Goal: Information Seeking & Learning: Get advice/opinions

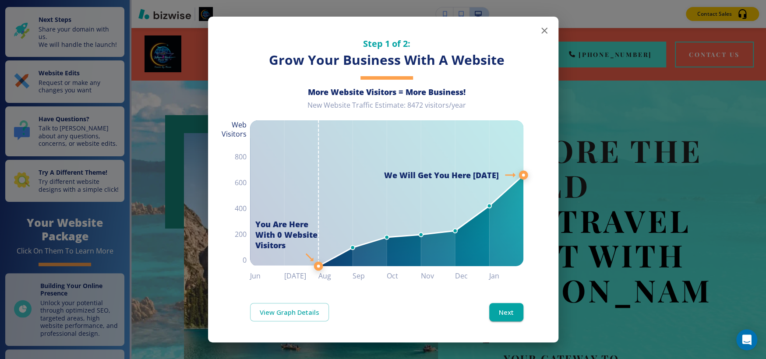
click at [544, 29] on icon "button" at bounding box center [544, 30] width 11 height 11
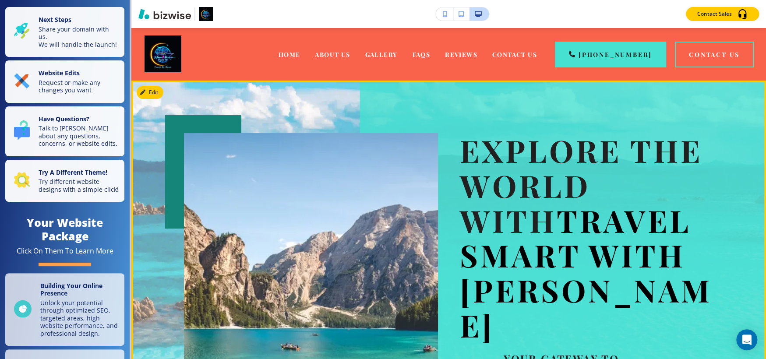
click at [505, 310] on div "Explore the World with Travel Smart with Marva Your gateway to unforgettable jo…" at bounding box center [587, 322] width 254 height 378
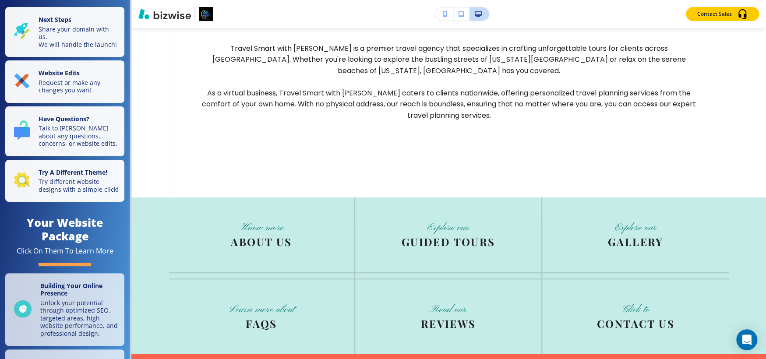
scroll to position [2209, 0]
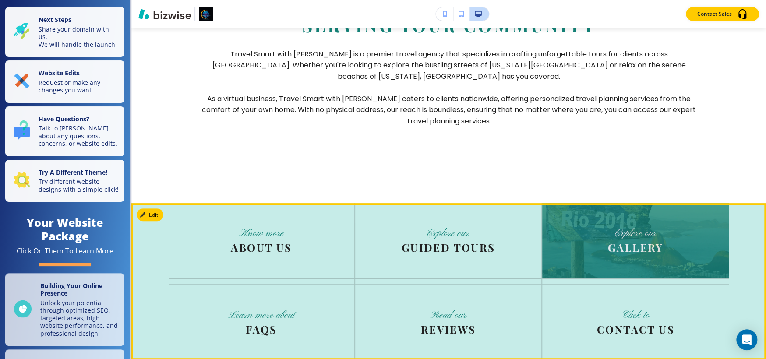
click at [642, 224] on img at bounding box center [635, 240] width 187 height 75
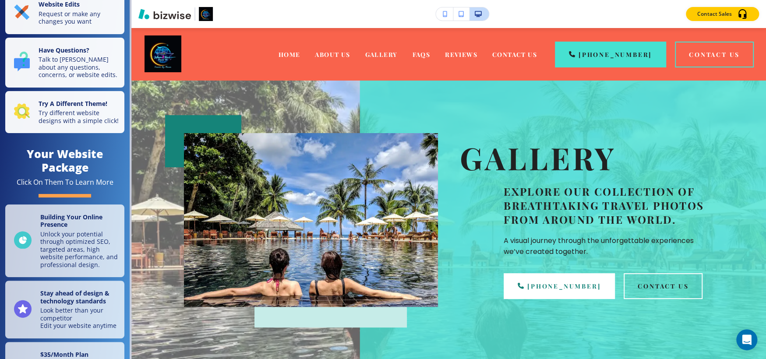
scroll to position [0, 0]
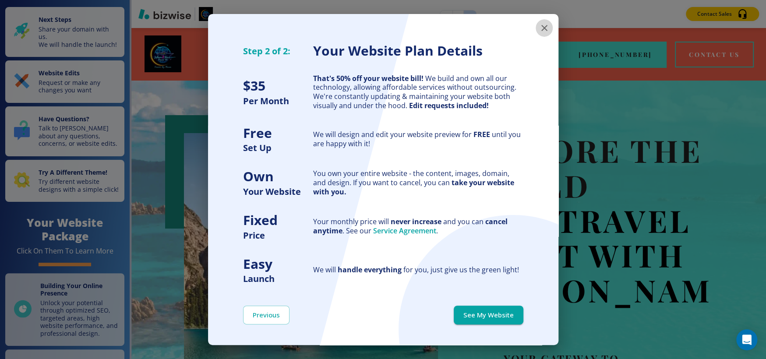
click at [539, 31] on icon "button" at bounding box center [544, 28] width 11 height 11
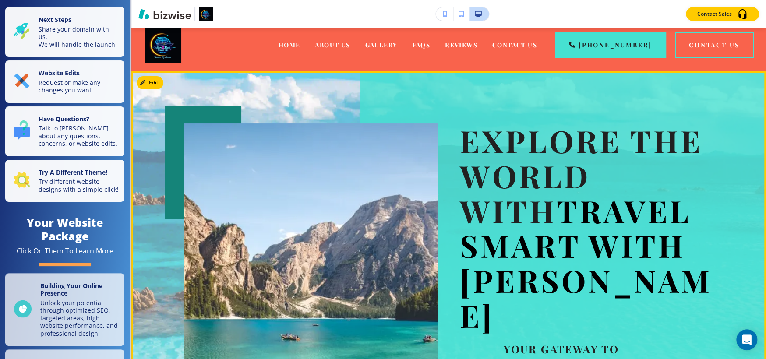
scroll to position [3, 0]
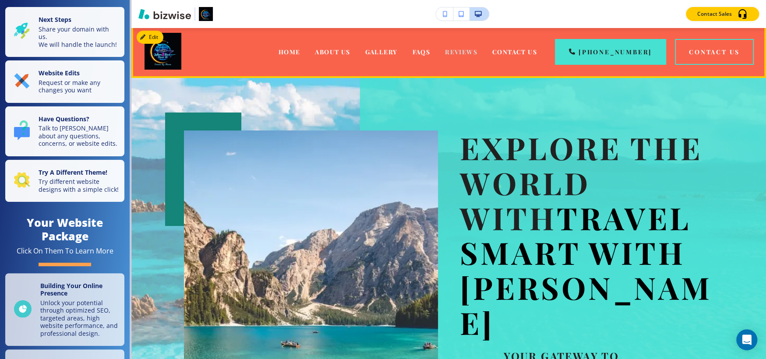
click at [473, 49] on span "Reviews" at bounding box center [461, 52] width 32 height 8
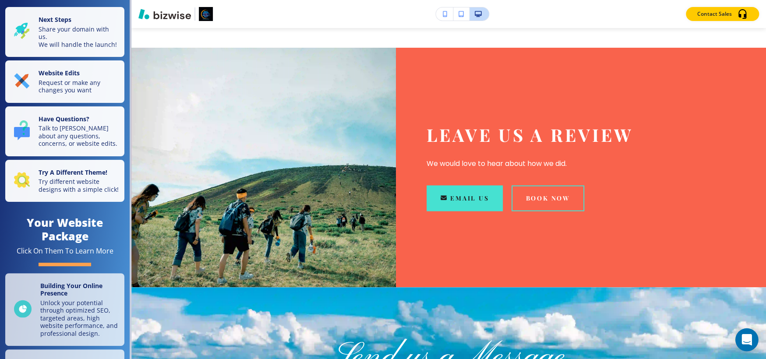
scroll to position [788, 0]
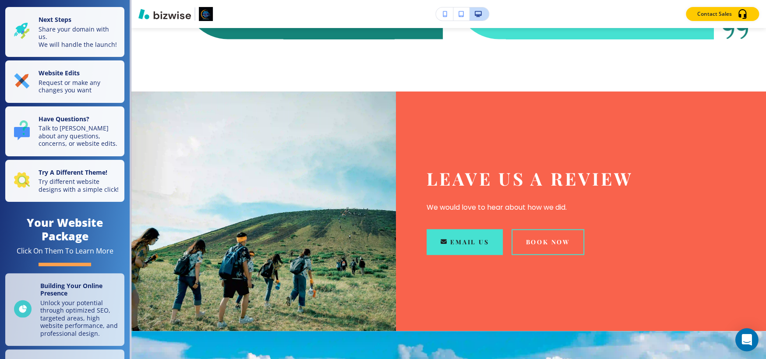
click at [748, 338] on icon "Open Intercom Messenger" at bounding box center [746, 339] width 10 height 11
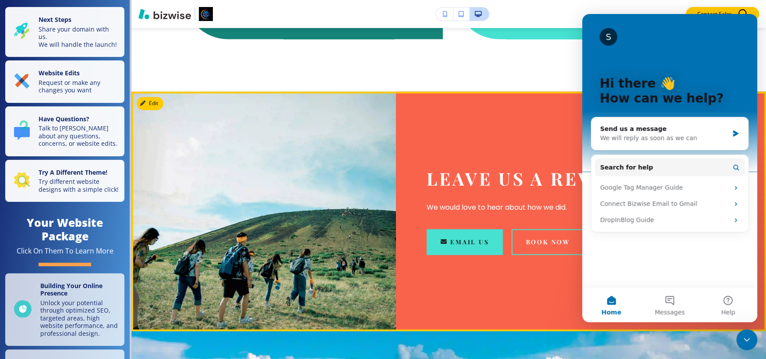
scroll to position [0, 0]
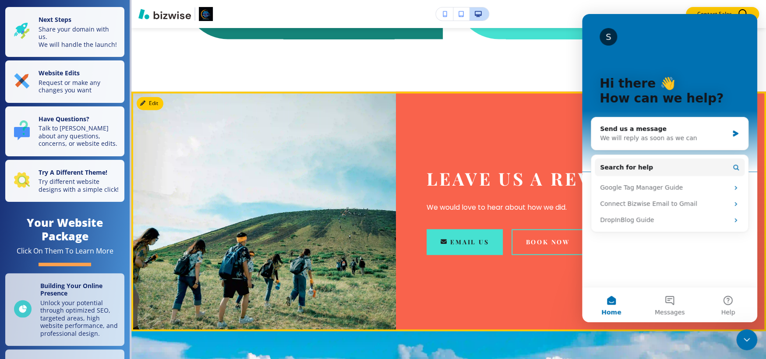
click at [574, 317] on div "Leave us a review We would love to hear about how we did. Email Us book now" at bounding box center [560, 212] width 328 height 240
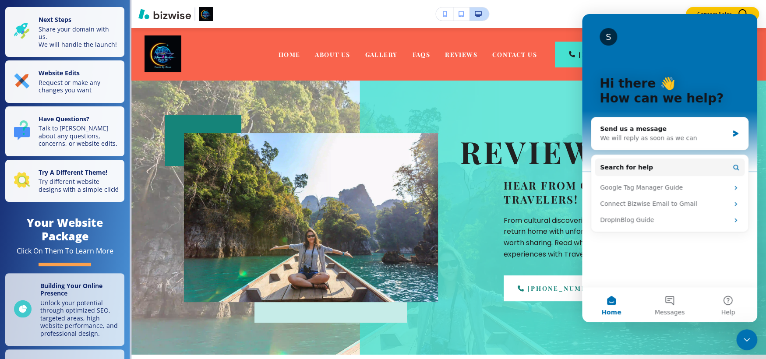
drag, startPoint x: 588, startPoint y: 10, endPoint x: 559, endPoint y: 10, distance: 28.9
click at [584, 10] on div "Contact Sales" at bounding box center [448, 14] width 635 height 14
click at [541, 12] on div "Contact Sales" at bounding box center [448, 14] width 635 height 14
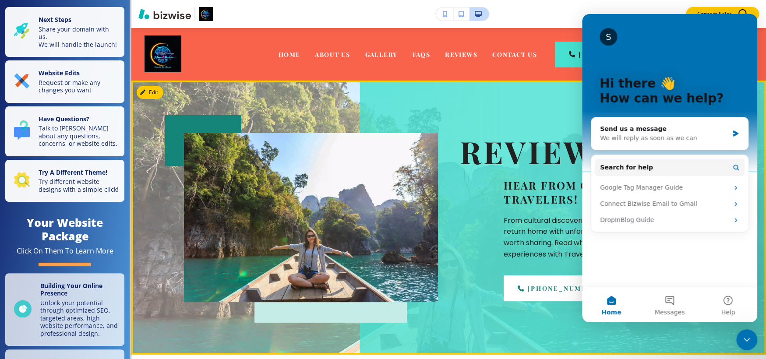
click at [555, 106] on div "Reviews Hear from our happy travelers! From cultural discoveries to relaxing ge…" at bounding box center [448, 218] width 635 height 274
click at [597, 339] on div "Reviews Hear from our happy travelers! From cultural discoveries to relaxing ge…" at bounding box center [448, 218] width 635 height 274
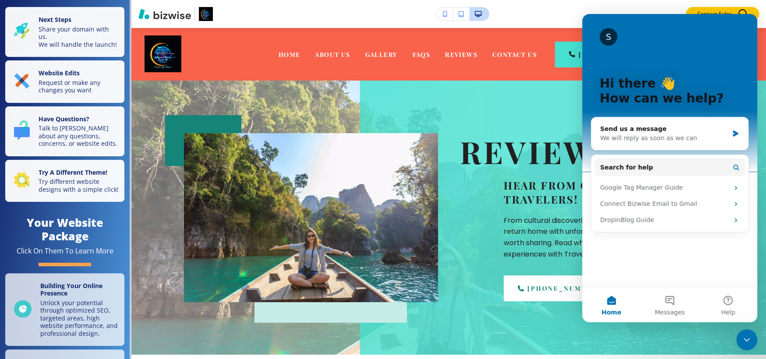
click at [741, 340] on icon "Close Intercom Messenger" at bounding box center [746, 340] width 11 height 11
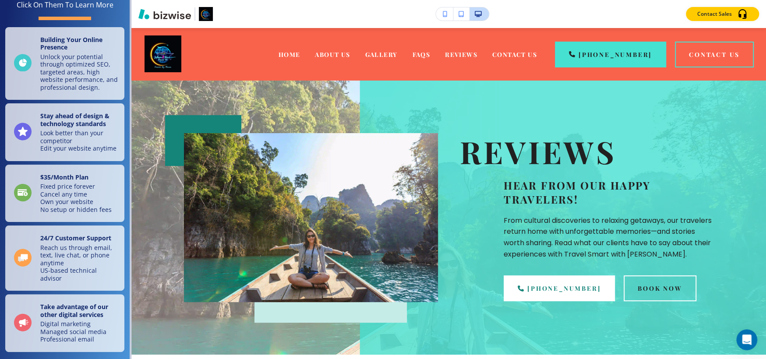
scroll to position [266, 0]
